Goal: Information Seeking & Learning: Compare options

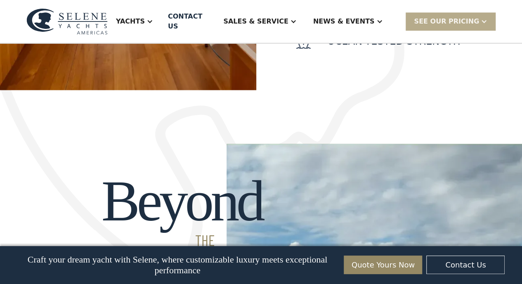
scroll to position [371, 0]
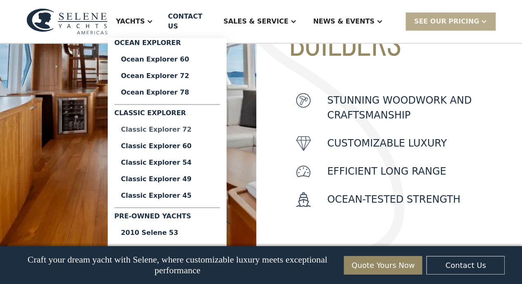
click at [178, 132] on div "Classic Explorer 72" at bounding box center [167, 129] width 92 height 7
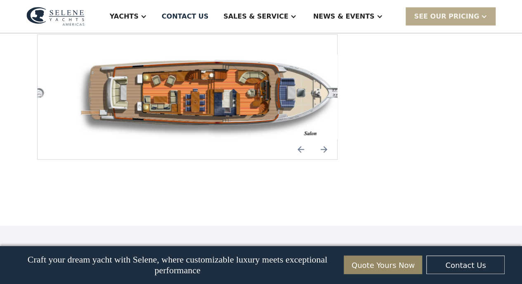
scroll to position [1155, 0]
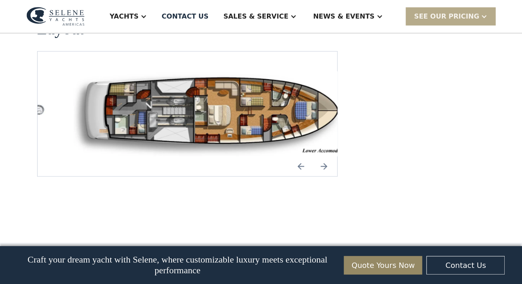
click at [298, 156] on img "Previous slide" at bounding box center [301, 166] width 20 height 20
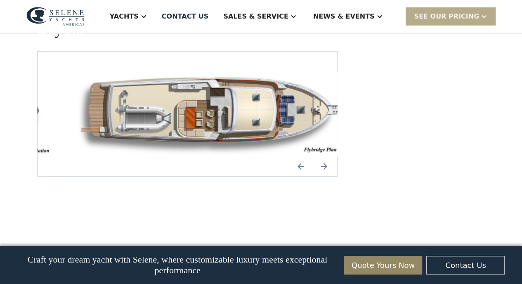
click at [303, 156] on img "Previous slide" at bounding box center [301, 166] width 20 height 20
click at [305, 156] on img "Previous slide" at bounding box center [301, 166] width 20 height 20
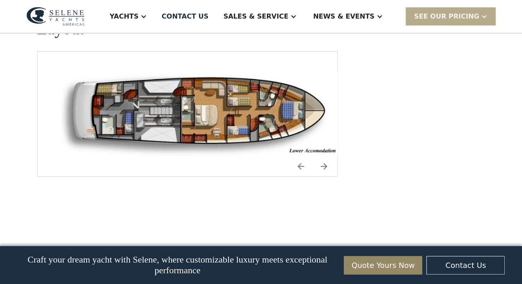
click at [324, 156] on img "Next slide" at bounding box center [324, 166] width 20 height 20
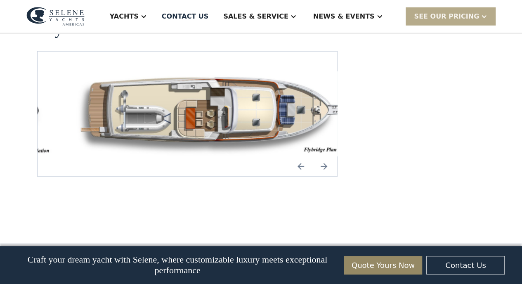
click at [325, 156] on img "Next slide" at bounding box center [324, 166] width 20 height 20
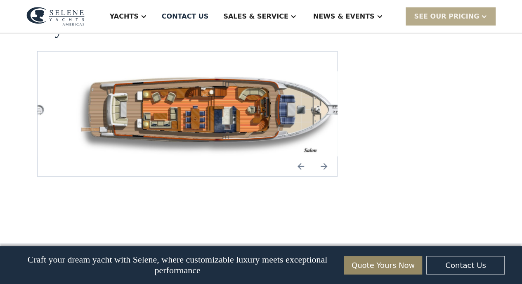
click at [301, 156] on img "Previous slide" at bounding box center [301, 166] width 20 height 20
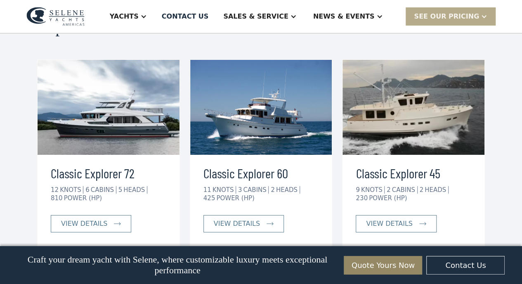
scroll to position [1384, 0]
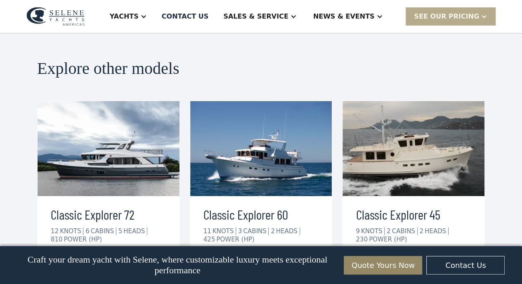
click at [103, 143] on img at bounding box center [109, 148] width 142 height 95
click at [99, 260] on div "view details" at bounding box center [84, 265] width 46 height 10
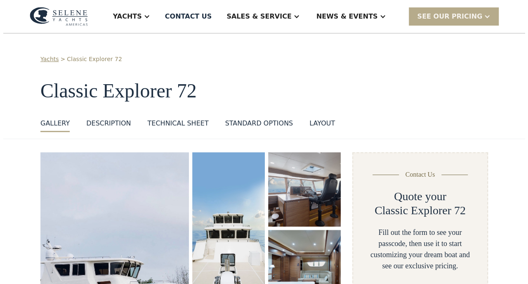
scroll to position [124, 0]
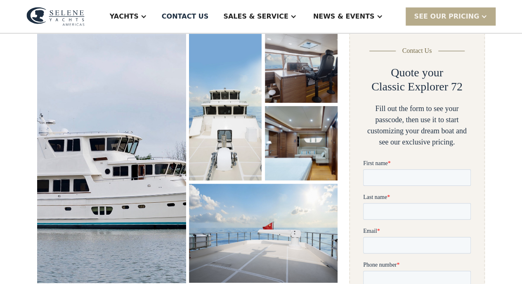
click at [59, 156] on img "open lightbox" at bounding box center [111, 155] width 156 height 267
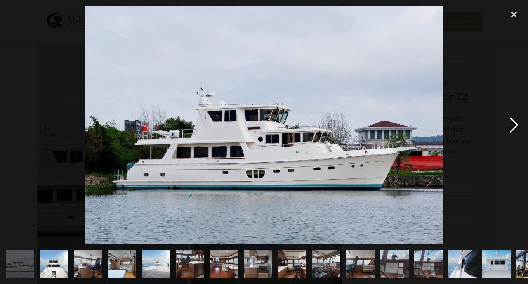
click at [511, 125] on div "next image" at bounding box center [514, 125] width 28 height 238
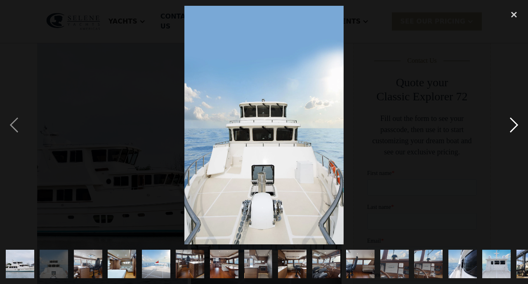
click at [511, 125] on div "next image" at bounding box center [514, 125] width 28 height 238
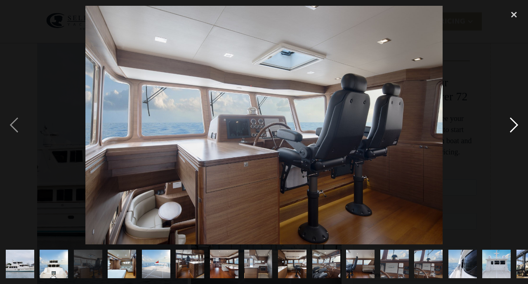
click at [511, 125] on div "next image" at bounding box center [514, 125] width 28 height 238
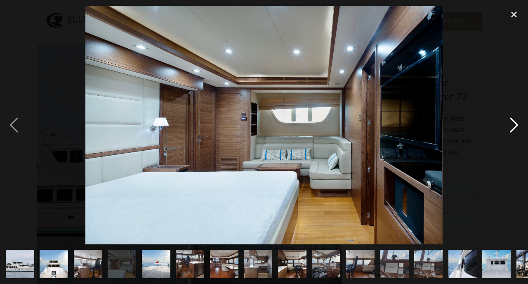
click at [511, 125] on div "next image" at bounding box center [514, 125] width 28 height 238
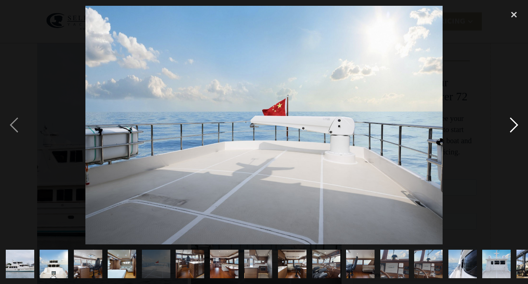
click at [511, 125] on div "next image" at bounding box center [514, 125] width 28 height 238
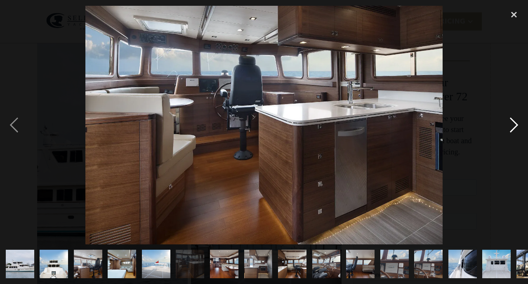
click at [511, 125] on div "next image" at bounding box center [514, 125] width 28 height 238
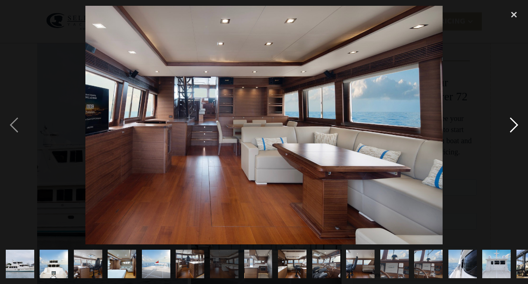
click at [511, 125] on div "next image" at bounding box center [514, 125] width 28 height 238
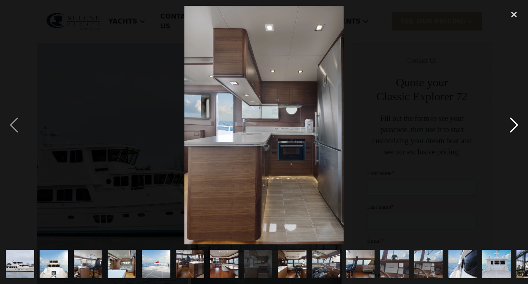
click at [511, 125] on div "next image" at bounding box center [514, 125] width 28 height 238
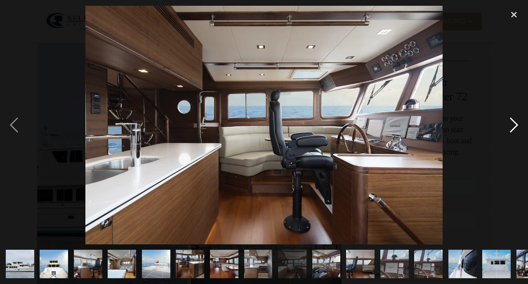
click at [511, 125] on div "next image" at bounding box center [514, 125] width 28 height 238
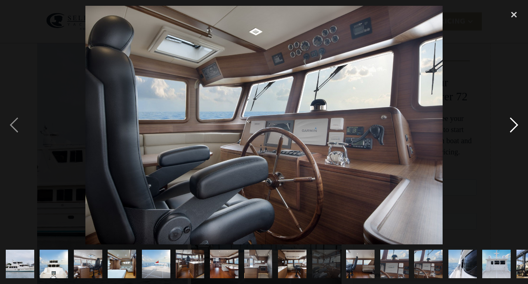
click at [511, 125] on div "next image" at bounding box center [514, 125] width 28 height 238
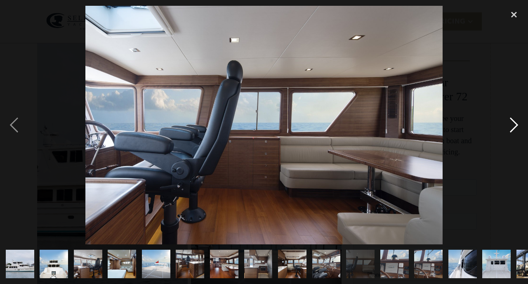
click at [511, 125] on div "next image" at bounding box center [514, 125] width 28 height 238
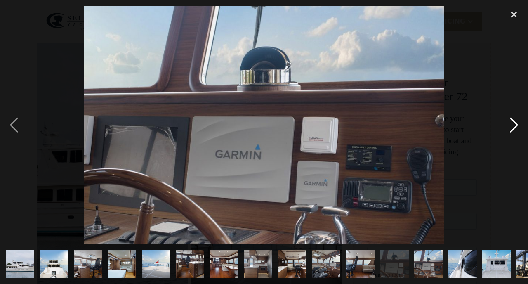
click at [511, 125] on div "next image" at bounding box center [514, 125] width 28 height 238
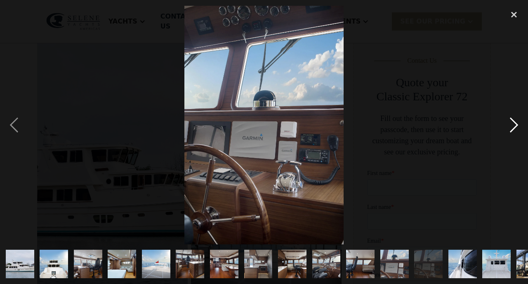
click at [511, 125] on div "next image" at bounding box center [514, 125] width 28 height 238
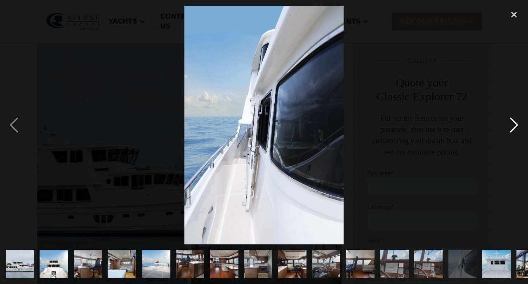
click at [511, 123] on div "next image" at bounding box center [514, 125] width 28 height 238
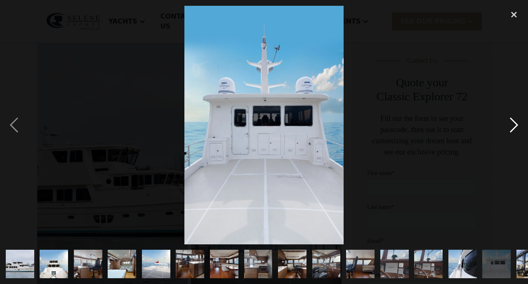
click at [511, 123] on div "next image" at bounding box center [514, 125] width 28 height 238
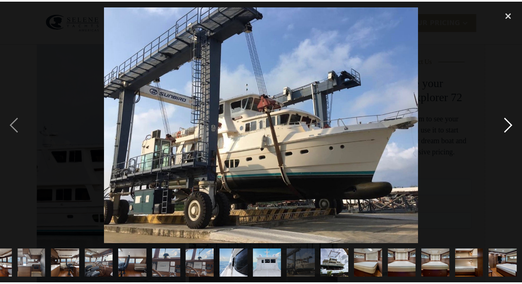
scroll to position [0, 227]
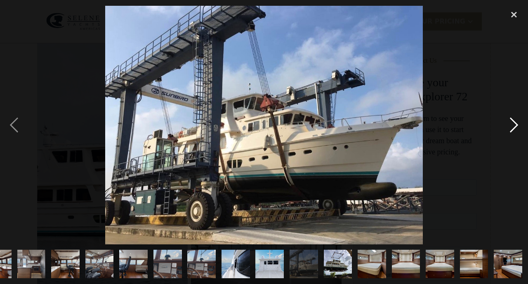
click at [511, 123] on div "next image" at bounding box center [514, 125] width 28 height 238
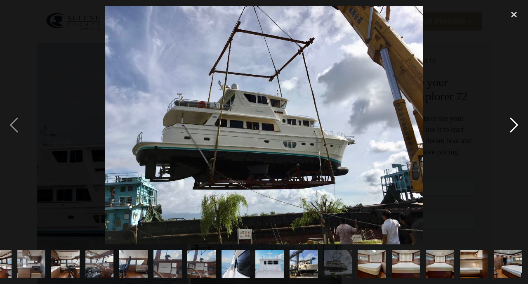
click at [511, 123] on div "next image" at bounding box center [514, 125] width 28 height 238
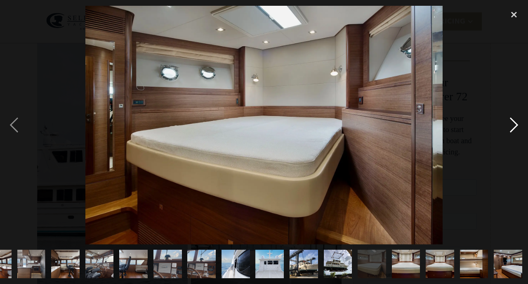
click at [511, 123] on div "next image" at bounding box center [514, 125] width 28 height 238
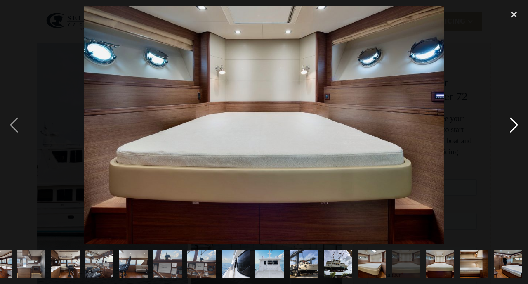
click at [511, 123] on div "next image" at bounding box center [514, 125] width 28 height 238
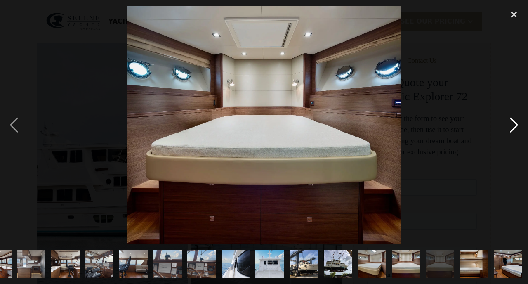
click at [511, 123] on div "next image" at bounding box center [514, 125] width 28 height 238
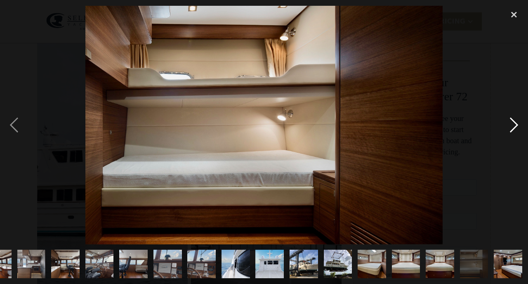
click at [511, 123] on div "next image" at bounding box center [514, 125] width 28 height 238
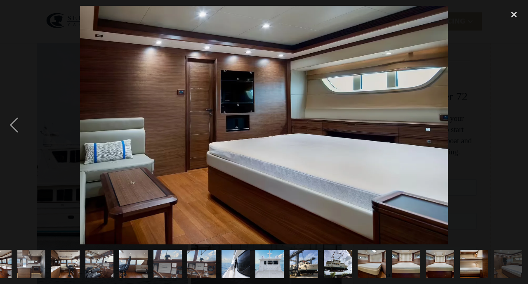
click at [511, 123] on div "next image" at bounding box center [514, 125] width 28 height 238
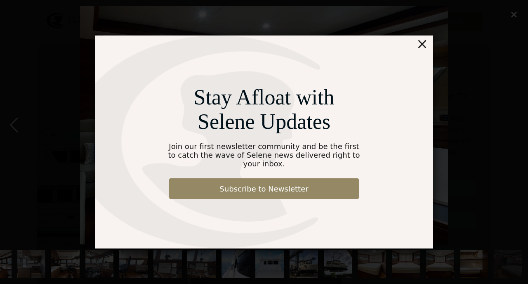
click at [421, 51] on div "×" at bounding box center [422, 43] width 12 height 17
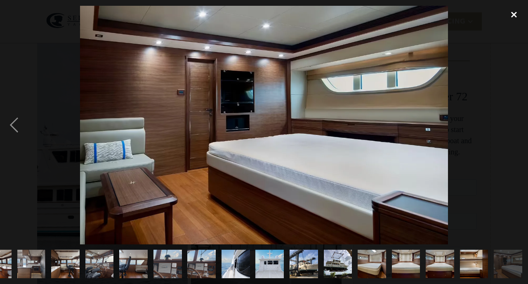
click at [512, 14] on div "close lightbox" at bounding box center [514, 15] width 28 height 18
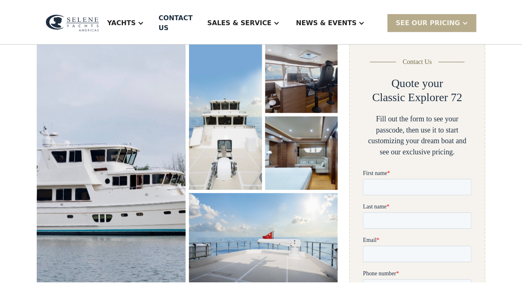
scroll to position [0, 0]
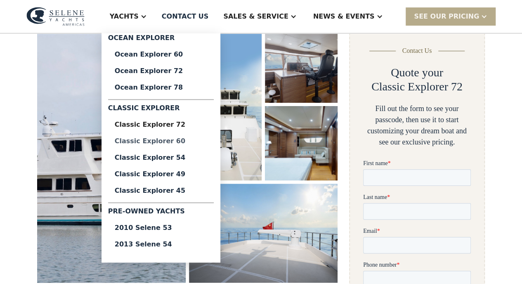
click at [170, 140] on div "Classic Explorer 60" at bounding box center [161, 141] width 92 height 7
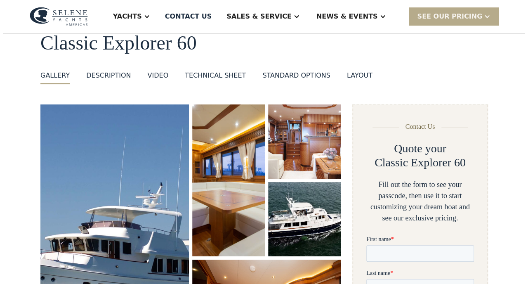
scroll to position [124, 0]
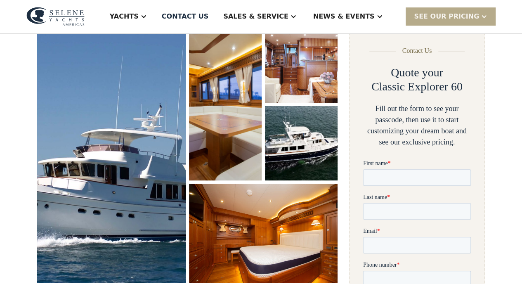
click at [82, 162] on img "open lightbox" at bounding box center [111, 155] width 156 height 267
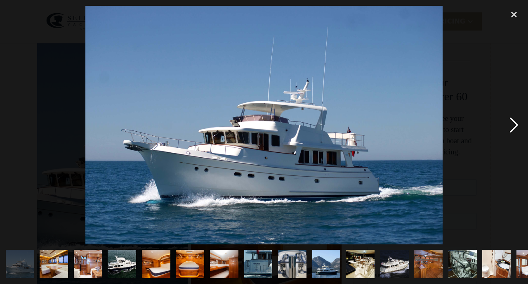
click at [515, 125] on div "next image" at bounding box center [514, 125] width 28 height 238
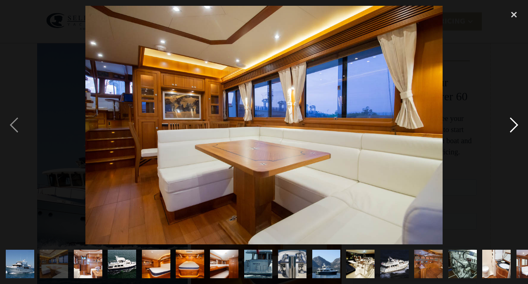
click at [515, 125] on div "next image" at bounding box center [514, 125] width 28 height 238
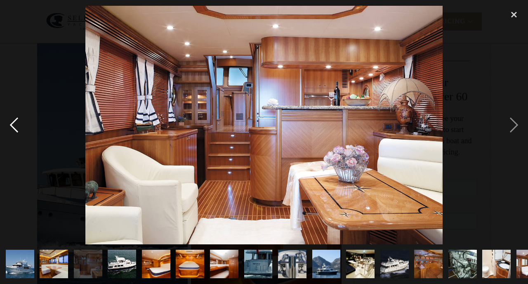
click at [14, 123] on div "previous image" at bounding box center [14, 125] width 28 height 238
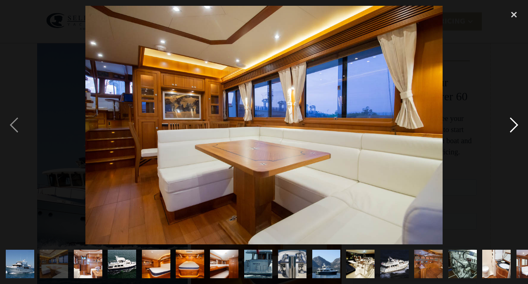
click at [507, 125] on div "next image" at bounding box center [514, 125] width 28 height 238
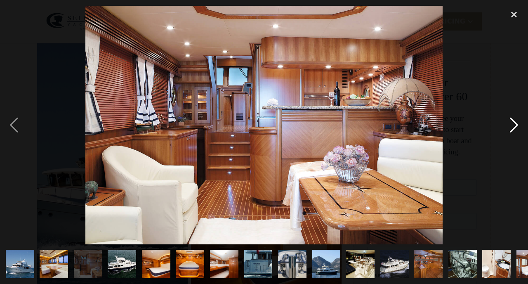
click at [507, 125] on div "next image" at bounding box center [514, 125] width 28 height 238
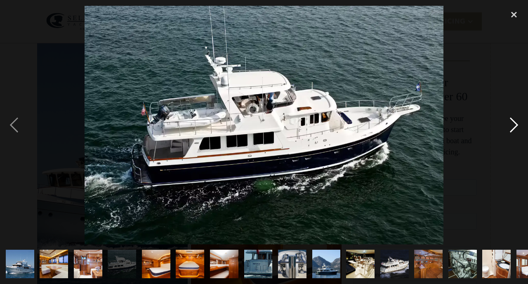
click at [507, 125] on div "next image" at bounding box center [514, 125] width 28 height 238
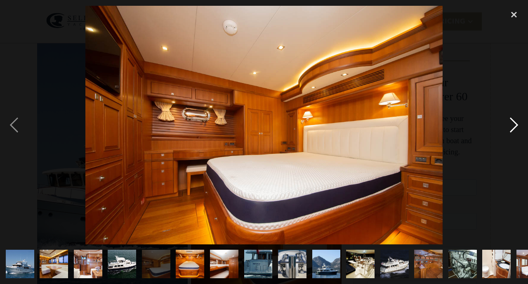
click at [507, 125] on div "next image" at bounding box center [514, 125] width 28 height 238
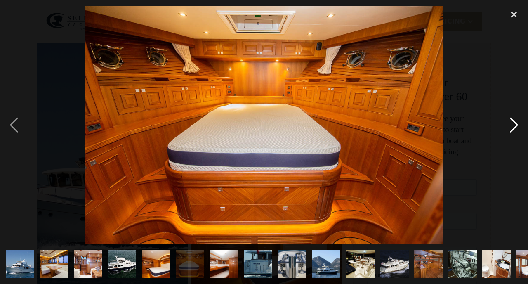
click at [507, 125] on div "next image" at bounding box center [514, 125] width 28 height 238
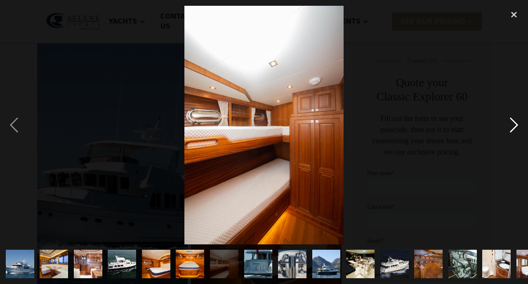
click at [507, 125] on div "next image" at bounding box center [514, 125] width 28 height 238
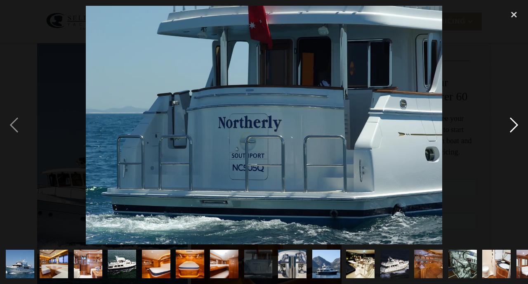
click at [507, 125] on div "next image" at bounding box center [514, 125] width 28 height 238
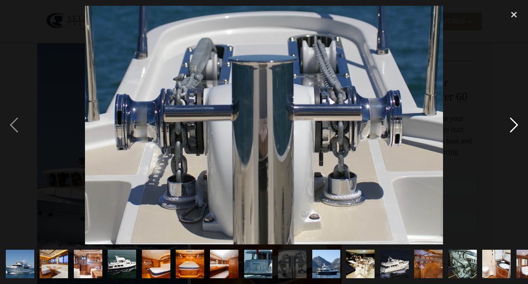
click at [507, 125] on div "next image" at bounding box center [514, 125] width 28 height 238
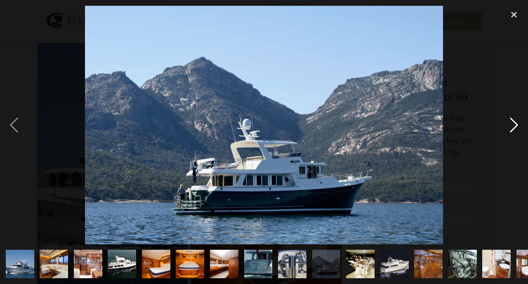
click at [507, 125] on div "next image" at bounding box center [514, 125] width 28 height 238
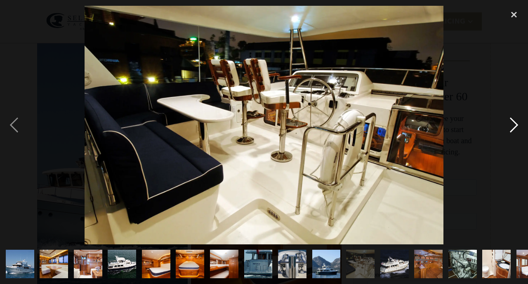
click at [507, 125] on div "next image" at bounding box center [514, 125] width 28 height 238
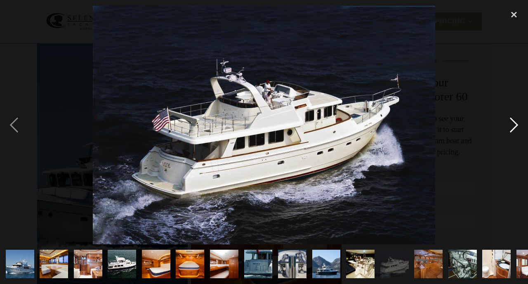
click at [507, 125] on div "next image" at bounding box center [514, 125] width 28 height 238
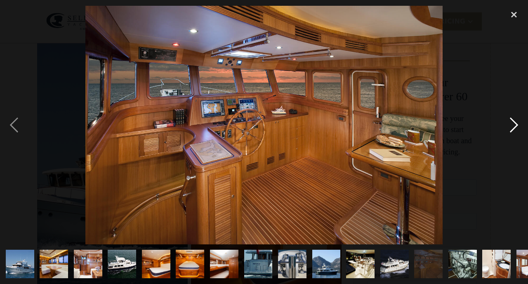
click at [507, 125] on div "next image" at bounding box center [514, 125] width 28 height 238
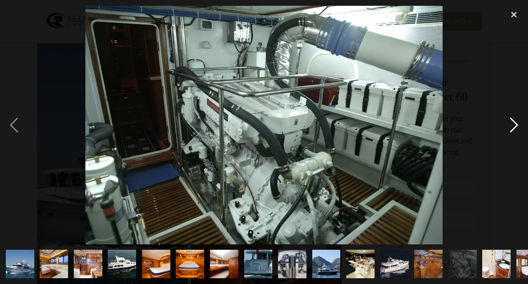
click at [507, 125] on div "next image" at bounding box center [514, 125] width 28 height 238
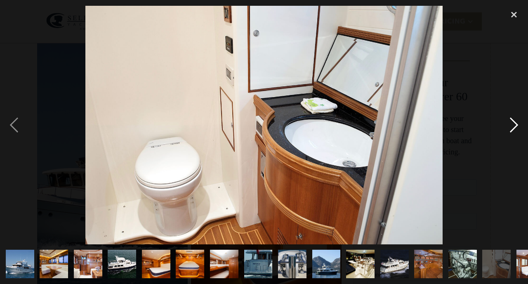
click at [507, 125] on div "next image" at bounding box center [514, 125] width 28 height 238
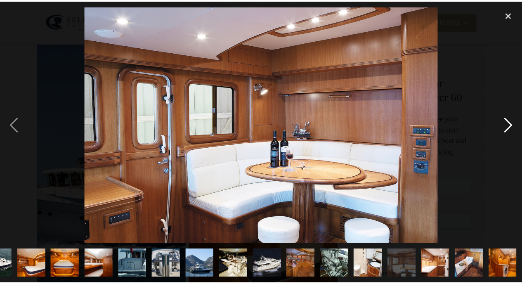
scroll to position [0, 125]
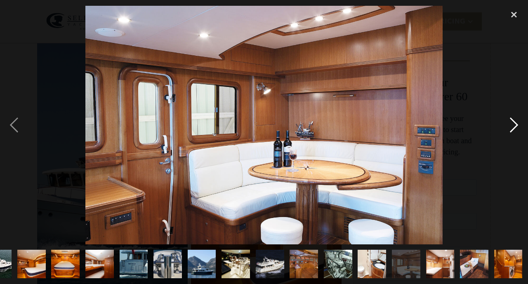
click at [507, 125] on div "next image" at bounding box center [514, 125] width 28 height 238
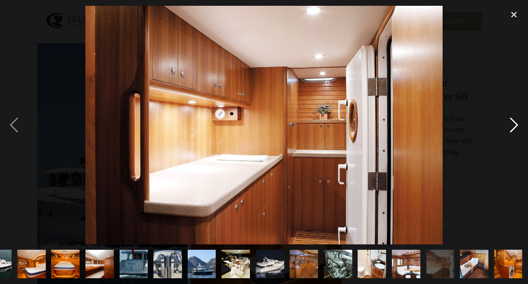
click at [507, 128] on div "next image" at bounding box center [514, 125] width 28 height 238
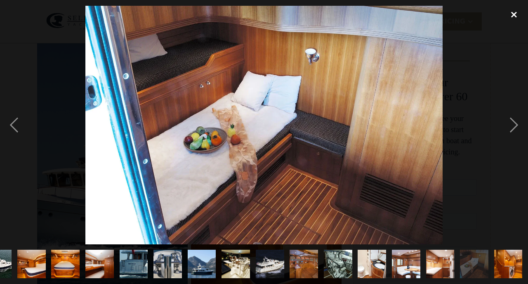
click at [514, 16] on div "close lightbox" at bounding box center [514, 15] width 28 height 18
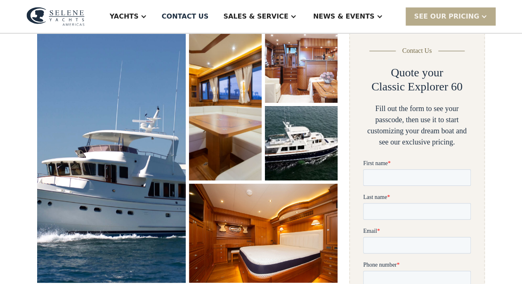
scroll to position [0, 0]
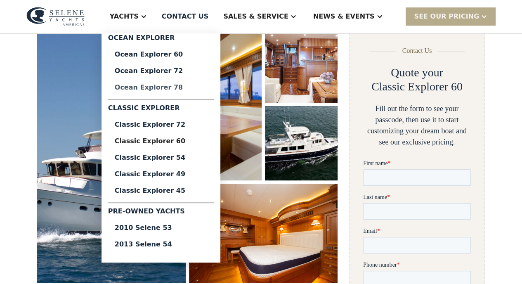
click at [170, 91] on div "Ocean Explorer 78" at bounding box center [161, 87] width 92 height 7
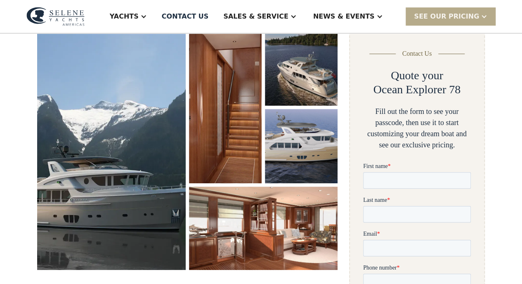
scroll to position [124, 0]
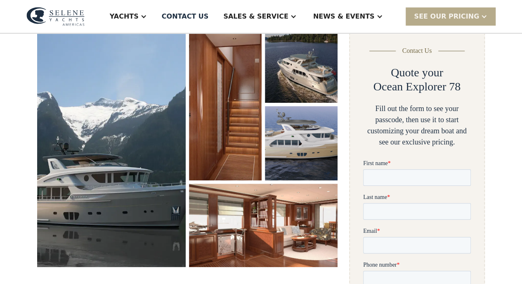
click at [133, 131] on img "open lightbox" at bounding box center [111, 147] width 149 height 238
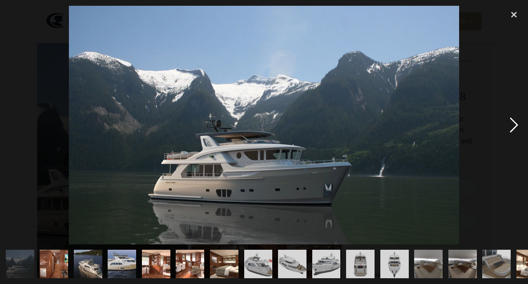
click at [508, 126] on div "next image" at bounding box center [514, 125] width 28 height 238
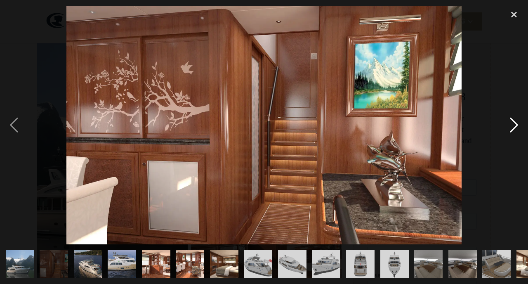
click at [508, 126] on div "next image" at bounding box center [514, 125] width 28 height 238
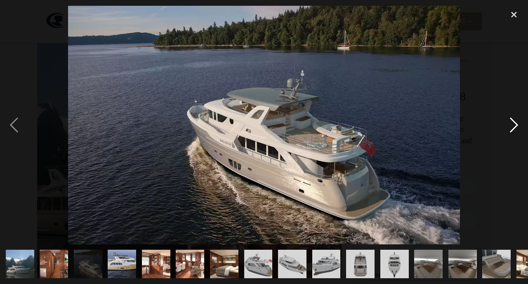
click at [508, 126] on div "next image" at bounding box center [514, 125] width 28 height 238
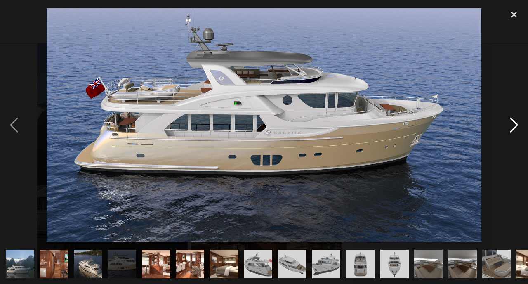
click at [508, 126] on div "next image" at bounding box center [514, 125] width 28 height 238
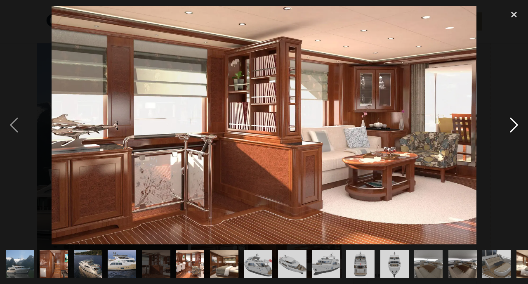
click at [508, 126] on div "next image" at bounding box center [514, 125] width 28 height 238
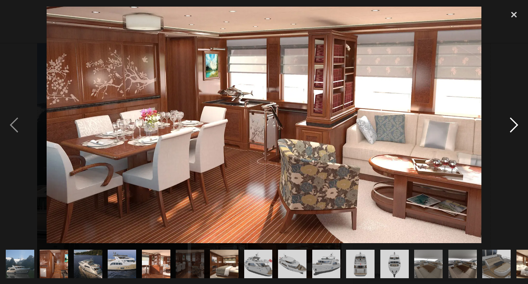
click at [508, 126] on div "next image" at bounding box center [514, 125] width 28 height 238
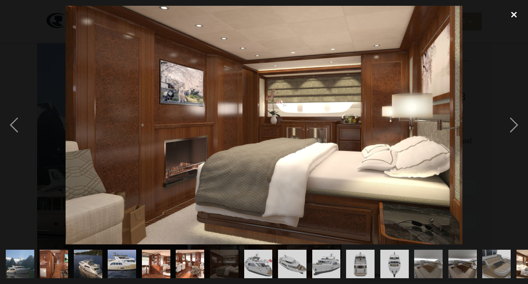
click at [510, 16] on div "close lightbox" at bounding box center [514, 15] width 28 height 18
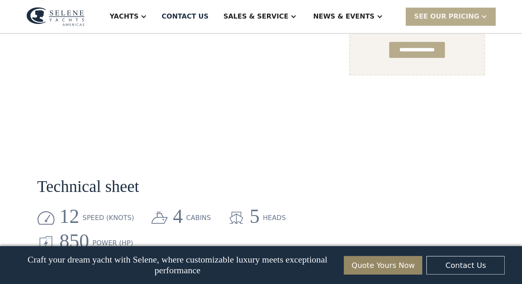
scroll to position [659, 0]
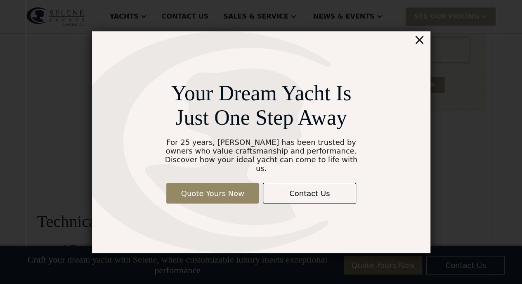
click at [421, 47] on div "×" at bounding box center [419, 39] width 12 height 17
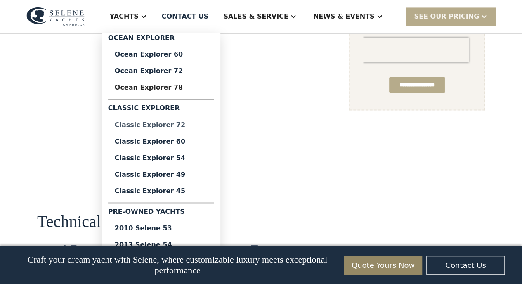
click at [181, 122] on div "Classic Explorer 72" at bounding box center [161, 124] width 92 height 7
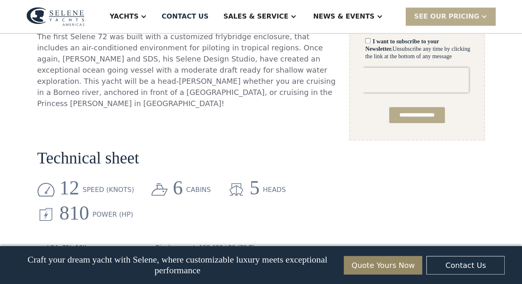
scroll to position [743, 0]
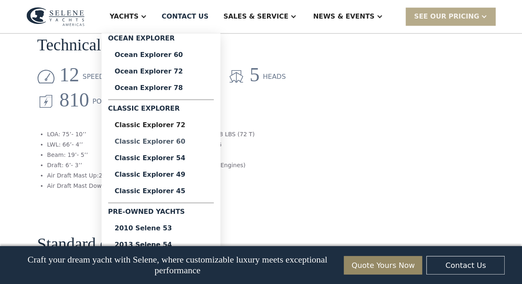
click at [174, 140] on div "Classic Explorer 60" at bounding box center [161, 141] width 92 height 7
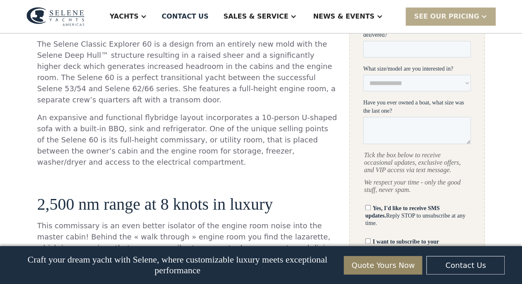
scroll to position [371, 0]
